Goal: Task Accomplishment & Management: Manage account settings

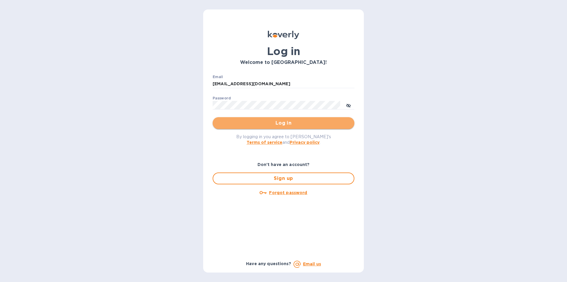
click at [272, 125] on span "Log in" at bounding box center [283, 122] width 132 height 7
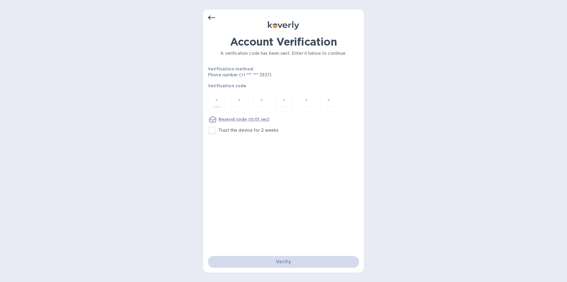
click at [213, 104] on input "number" at bounding box center [217, 101] width 8 height 11
type input "7"
type input "1"
type input "9"
type input "0"
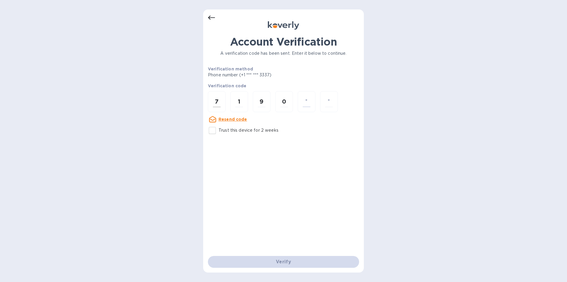
type input "8"
type input "7"
type input "1"
type input "7"
type input "9"
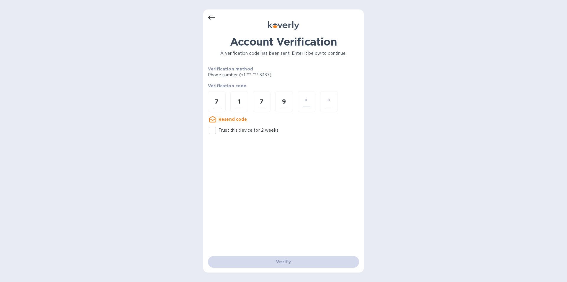
type input "0"
type input "8"
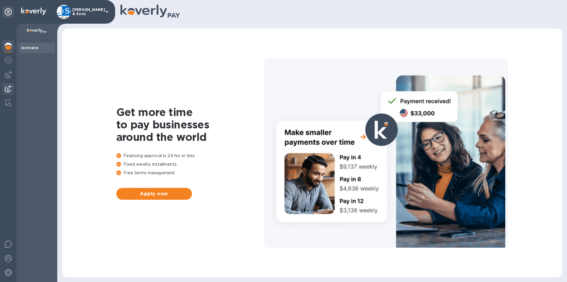
click at [7, 84] on div at bounding box center [8, 89] width 12 height 13
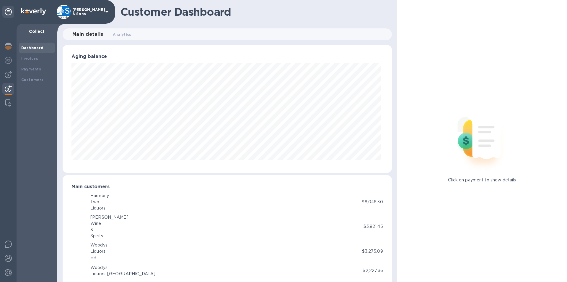
scroll to position [295353, 295154]
click at [38, 59] on div "Invoices" at bounding box center [36, 59] width 31 height 6
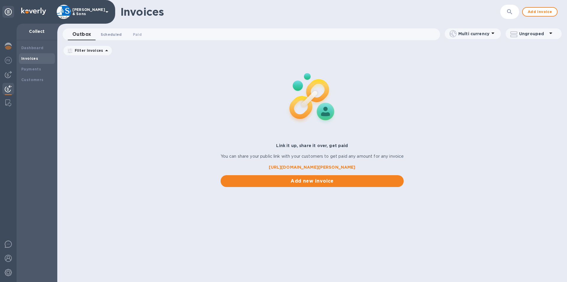
click at [117, 34] on span "Scheduled 0" at bounding box center [111, 34] width 21 height 6
click at [138, 37] on span "Paid 0" at bounding box center [138, 34] width 9 height 6
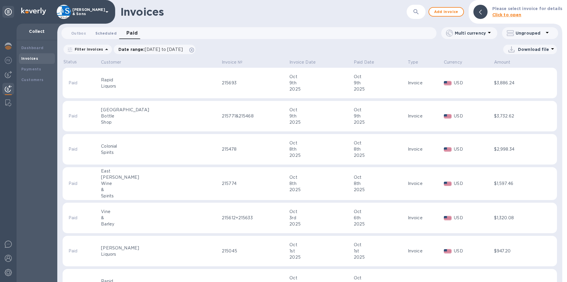
click at [110, 37] on button "Scheduled 0" at bounding box center [106, 33] width 31 height 12
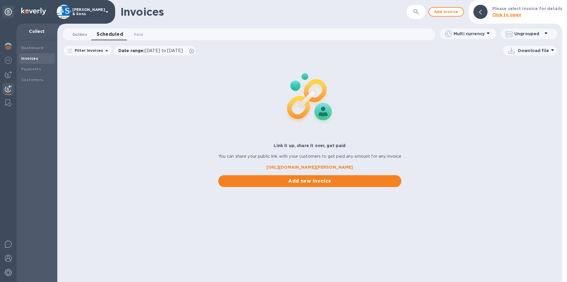
click at [74, 34] on span "Outbox 0" at bounding box center [79, 34] width 15 height 6
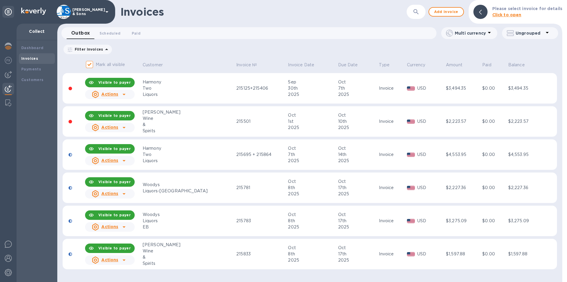
click at [101, 35] on span "Scheduled 0" at bounding box center [110, 33] width 21 height 6
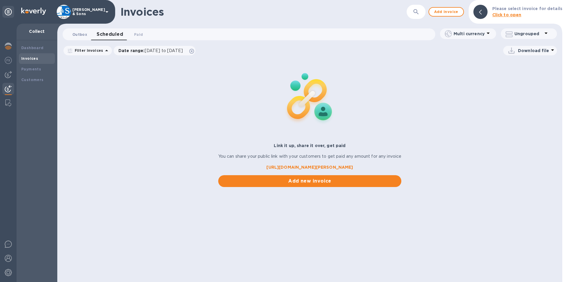
click at [84, 36] on span "Outbox 0" at bounding box center [79, 34] width 15 height 6
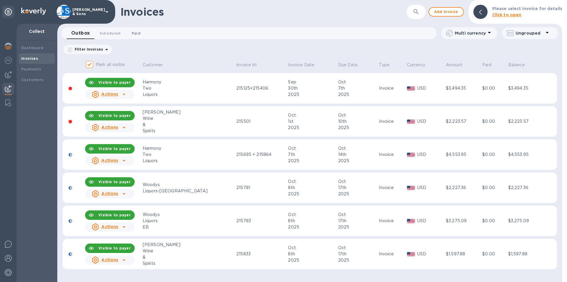
click at [139, 33] on span "Paid 0" at bounding box center [136, 33] width 9 height 6
